Goal: Task Accomplishment & Management: Manage account settings

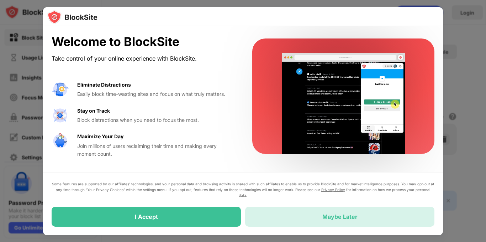
click at [323, 222] on div "Maybe Later" at bounding box center [339, 216] width 189 height 20
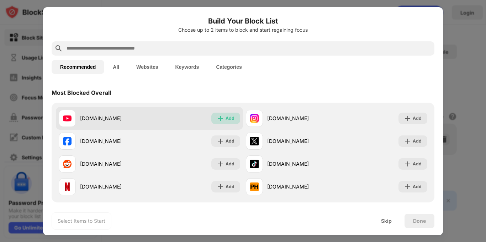
click at [221, 120] on img at bounding box center [220, 118] width 7 height 7
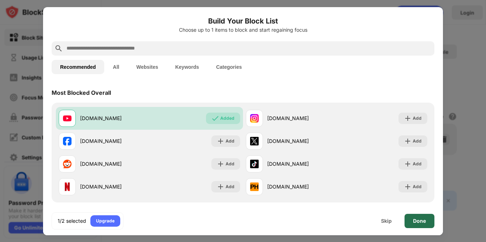
click at [423, 222] on div "Done" at bounding box center [419, 221] width 13 height 6
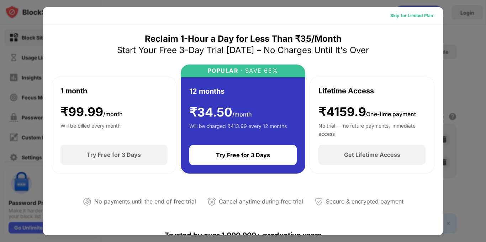
click at [398, 16] on div "Skip for Limited Plan" at bounding box center [411, 15] width 43 height 7
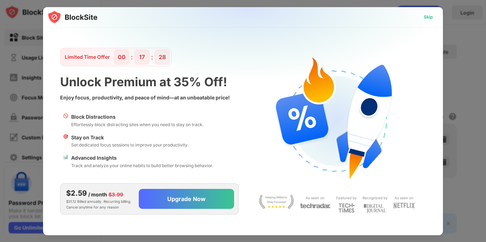
click at [423, 17] on div "Skip" at bounding box center [428, 16] width 21 height 11
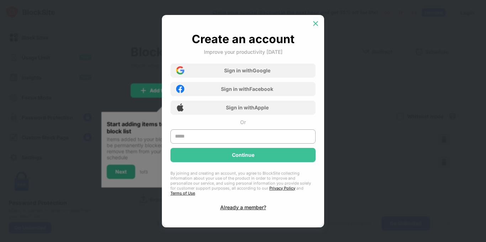
click at [315, 26] on img at bounding box center [315, 23] width 7 height 7
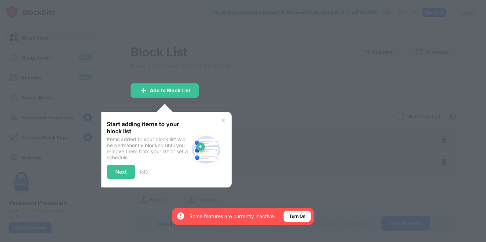
click at [224, 119] on img at bounding box center [223, 120] width 6 height 6
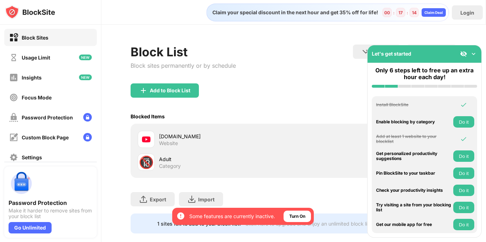
click at [476, 52] on img at bounding box center [473, 53] width 7 height 7
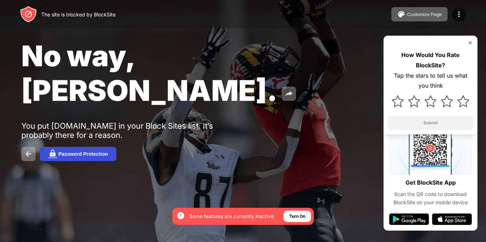
click at [93, 151] on div "Password Protection" at bounding box center [82, 154] width 49 height 6
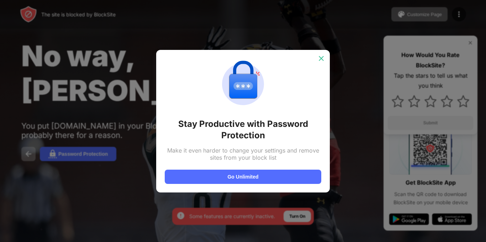
click at [321, 59] on img at bounding box center [321, 58] width 7 height 7
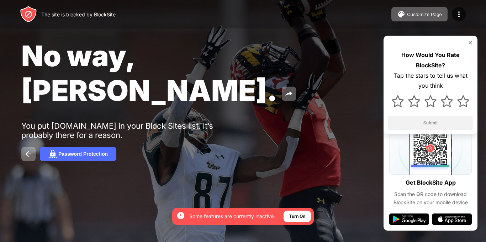
click at [471, 42] on img at bounding box center [471, 43] width 6 height 6
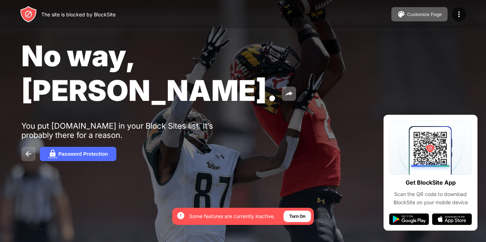
click at [26, 149] on img at bounding box center [28, 153] width 9 height 9
